Goal: Task Accomplishment & Management: Manage account settings

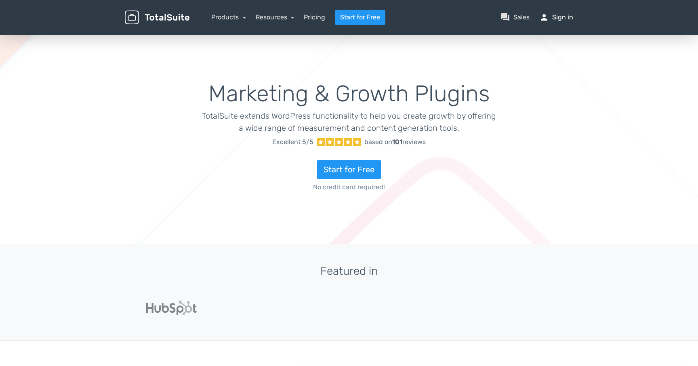
click at [562, 14] on link "person Sign in" at bounding box center [556, 18] width 34 height 10
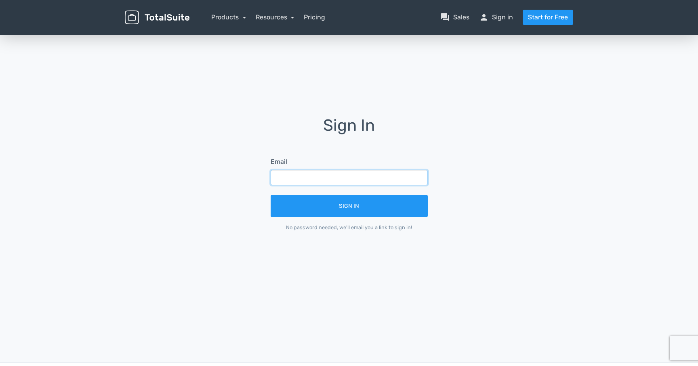
click at [360, 176] on input "text" at bounding box center [349, 177] width 157 height 15
type input "[EMAIL_ADDRESS][DOMAIN_NAME]"
